Goal: Find contact information: Find contact information

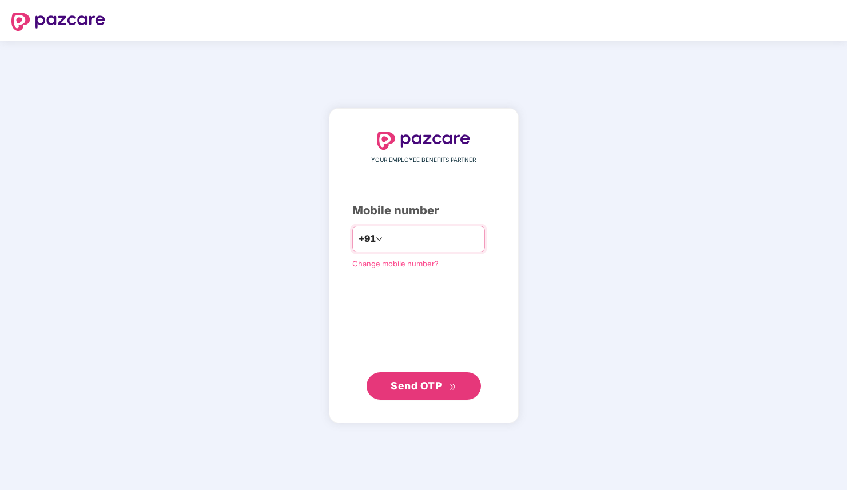
click at [431, 237] on input "number" at bounding box center [432, 239] width 94 height 18
click at [414, 237] on input "number" at bounding box center [432, 239] width 94 height 18
click at [388, 263] on span "Change mobile number?" at bounding box center [395, 263] width 86 height 9
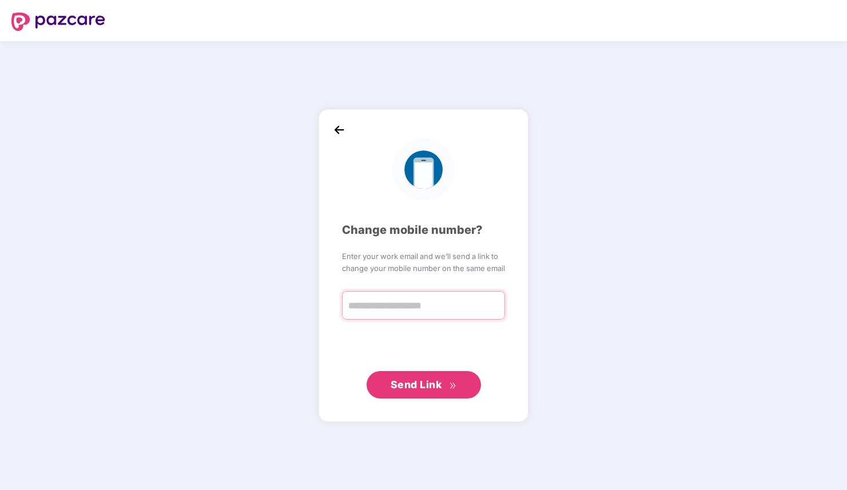
click at [383, 301] on input "text" at bounding box center [423, 305] width 163 height 29
type input "**********"
click at [420, 377] on span "Send Link" at bounding box center [424, 384] width 66 height 16
click at [336, 128] on img at bounding box center [339, 130] width 17 height 17
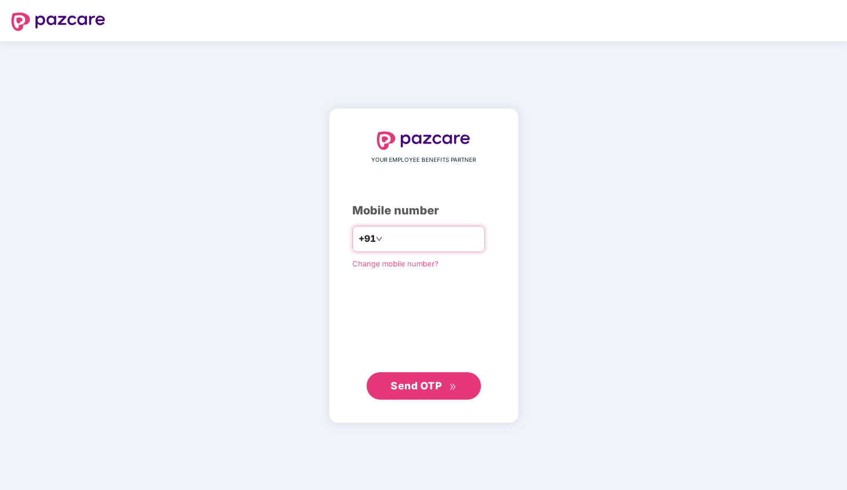
click at [400, 233] on input "number" at bounding box center [432, 239] width 94 height 18
click at [389, 239] on input "number" at bounding box center [432, 239] width 94 height 18
type input "**********"
click at [399, 381] on span "Send OTP" at bounding box center [416, 386] width 51 height 12
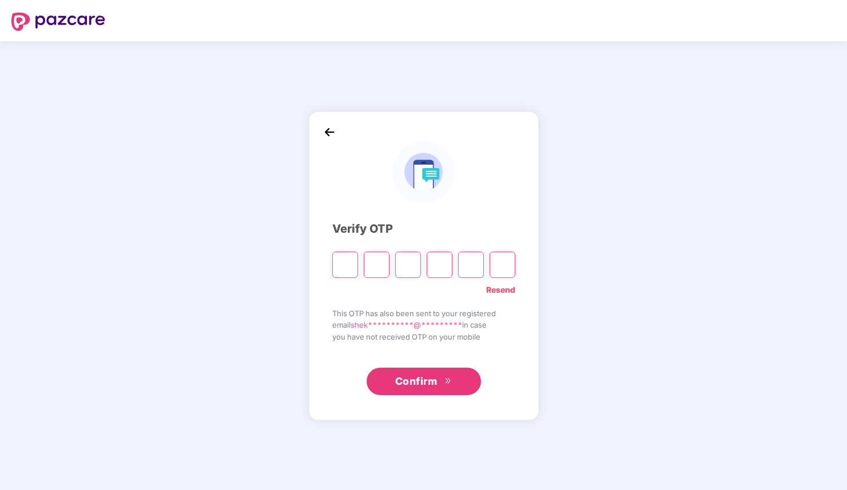
type input "*"
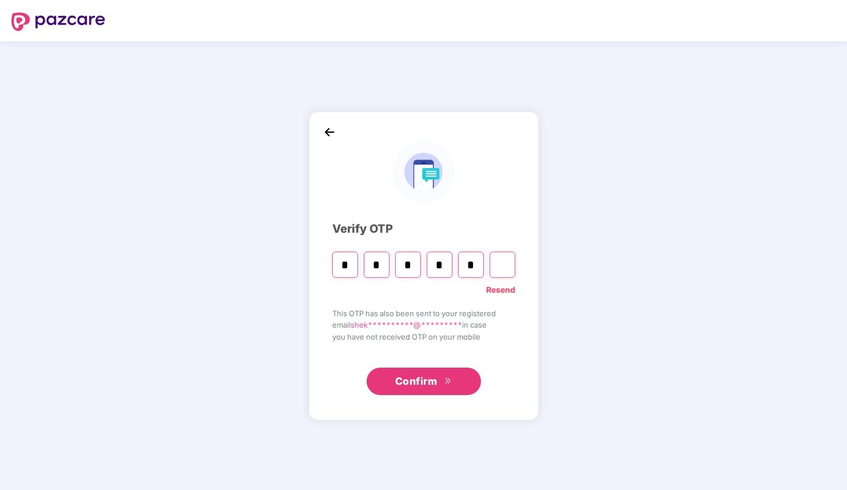
type input "*"
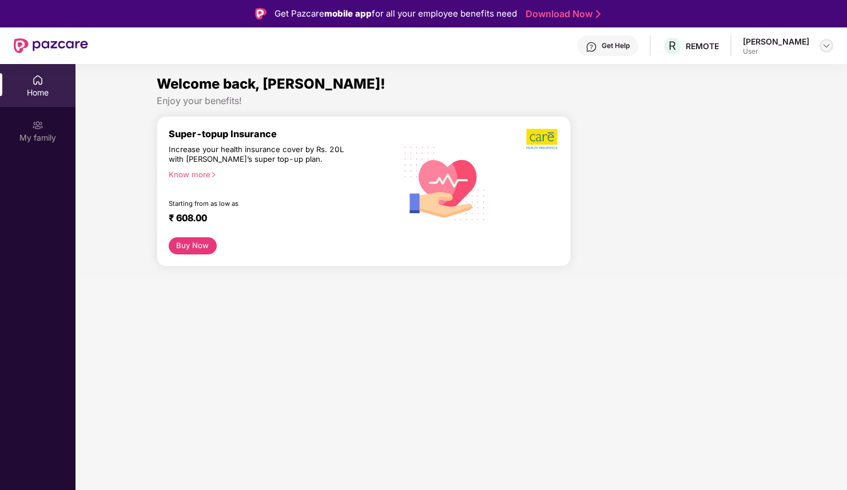
click at [824, 48] on img at bounding box center [826, 45] width 9 height 9
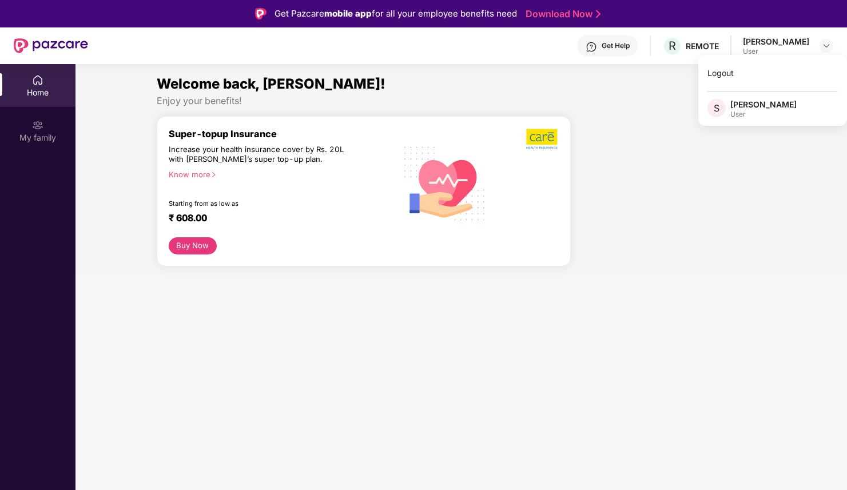
click at [741, 112] on div "User" at bounding box center [763, 114] width 66 height 9
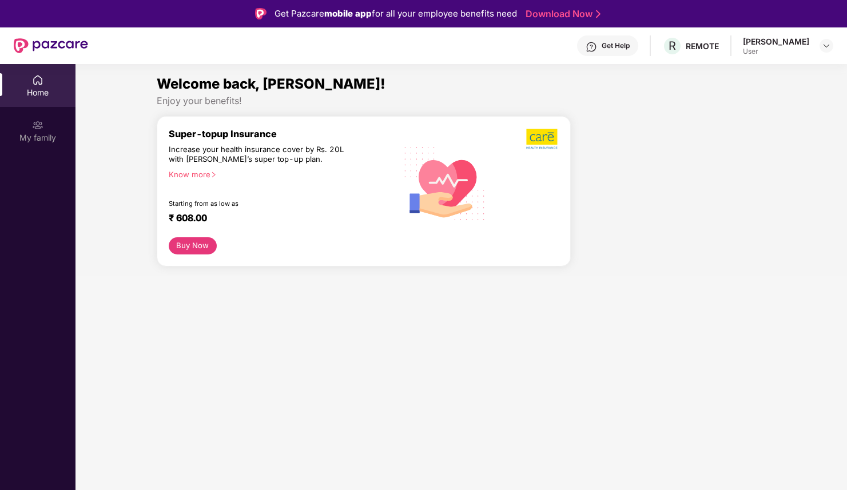
click at [621, 49] on div "Get Help" at bounding box center [616, 45] width 28 height 9
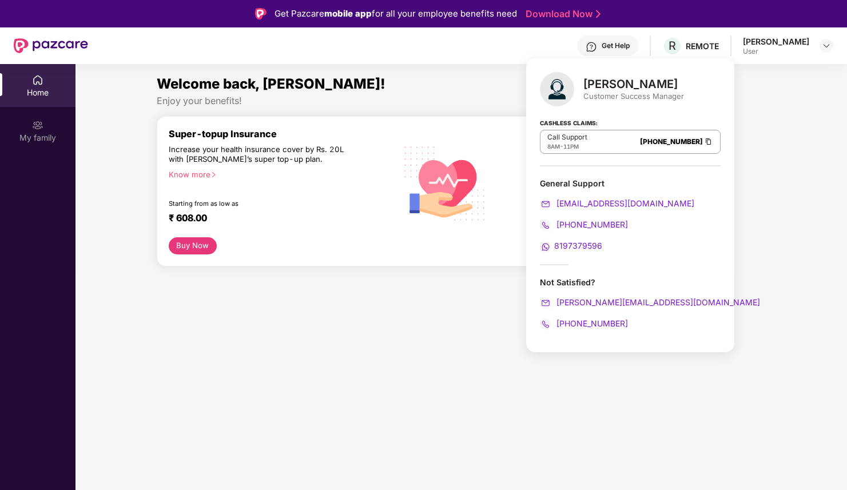
click at [573, 246] on span "8197379596" at bounding box center [578, 246] width 48 height 10
click at [569, 244] on span "8197379596" at bounding box center [578, 246] width 48 height 10
drag, startPoint x: 636, startPoint y: 204, endPoint x: 159, endPoint y: 4, distance: 517.1
click at [0, 0] on body "Get Pazcare mobile app for all your employee benefits need Download Now Get Hel…" at bounding box center [423, 245] width 847 height 490
click at [558, 270] on div "[PERSON_NAME] Customer Success Manager Cashless Claims: Call Support 8AM - 11PM…" at bounding box center [630, 205] width 208 height 294
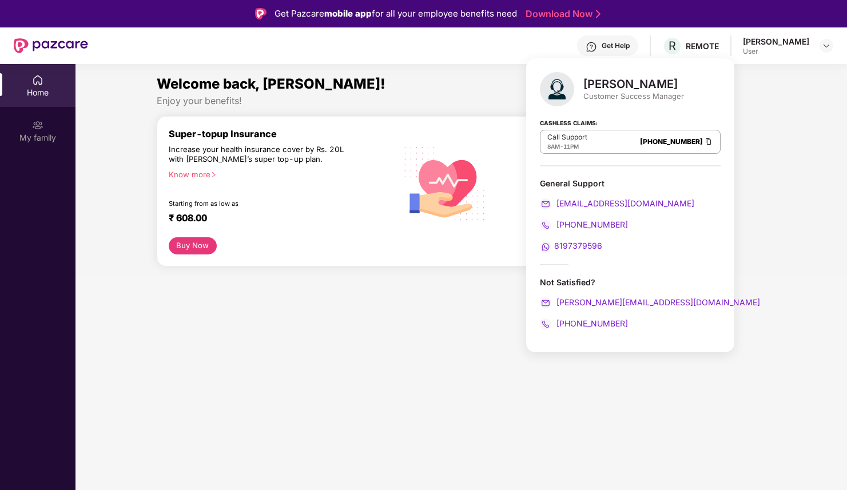
drag, startPoint x: 585, startPoint y: 84, endPoint x: 696, endPoint y: 85, distance: 111.5
click at [696, 85] on div "[PERSON_NAME] Customer Success Manager Cashless Claims: Call Support 8AM - 11PM…" at bounding box center [630, 205] width 208 height 294
copy div "[PERSON_NAME]"
